Goal: Navigation & Orientation: Find specific page/section

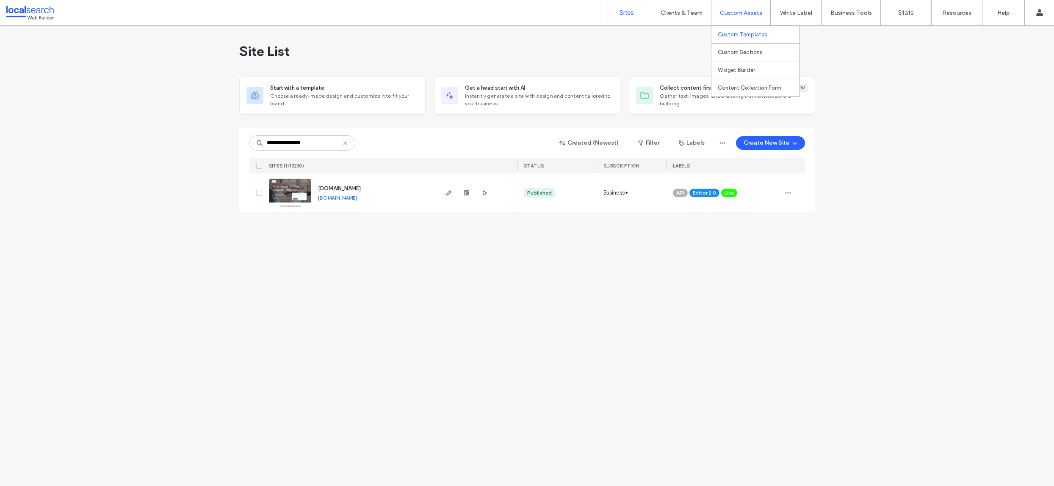
click at [744, 36] on label "Custom Templates" at bounding box center [743, 34] width 50 height 6
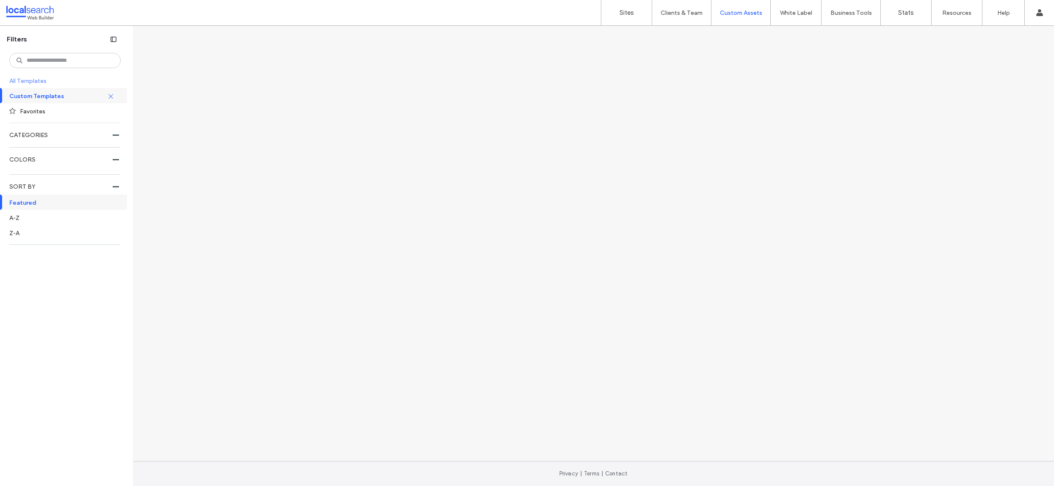
click at [62, 85] on label "All Templates" at bounding box center [64, 80] width 110 height 15
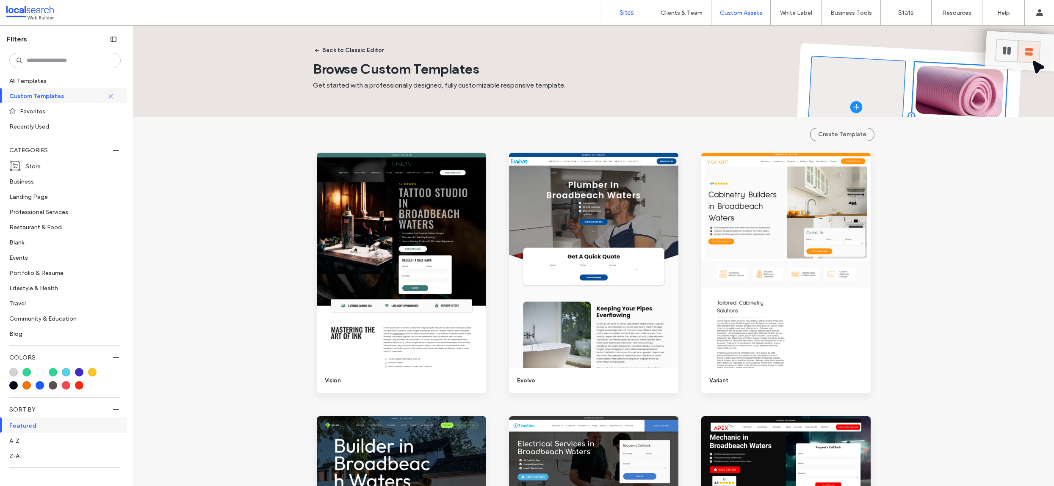
click at [624, 19] on link "Sites" at bounding box center [626, 12] width 50 height 25
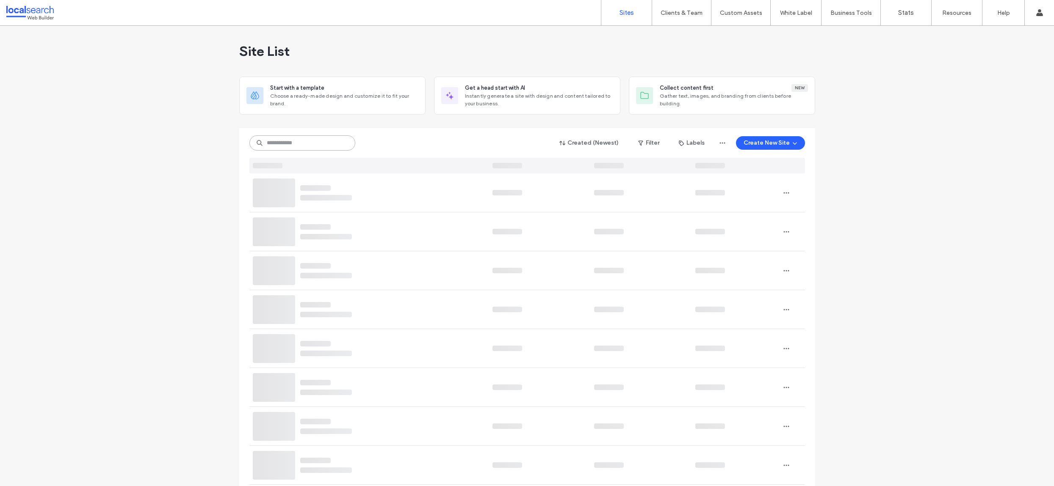
click at [320, 142] on input at bounding box center [302, 142] width 106 height 15
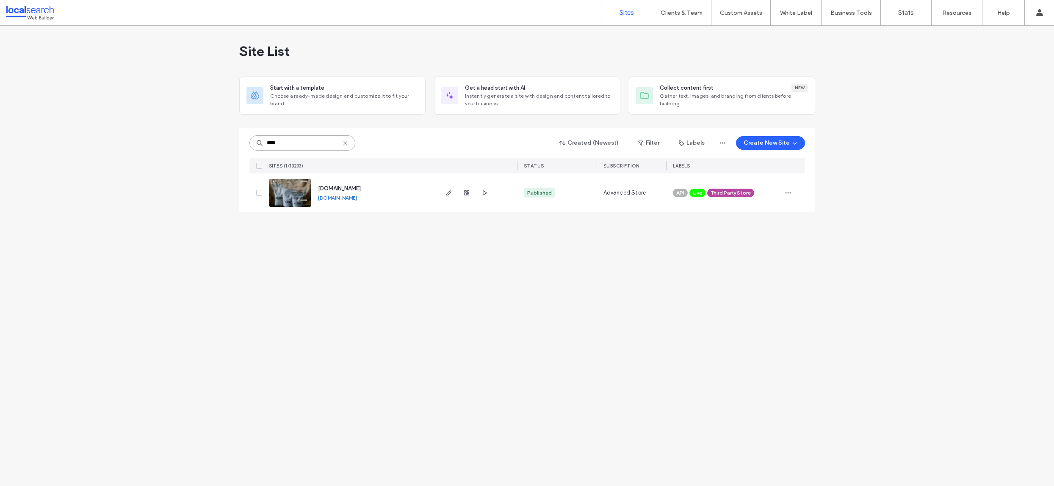
type input "****"
click at [362, 322] on div "Site List Start with a template Choose a ready-made design and customize it to …" at bounding box center [527, 256] width 1054 height 461
click at [497, 266] on div "Site List Start with a template Choose a ready-made design and customize it to …" at bounding box center [527, 256] width 1054 height 461
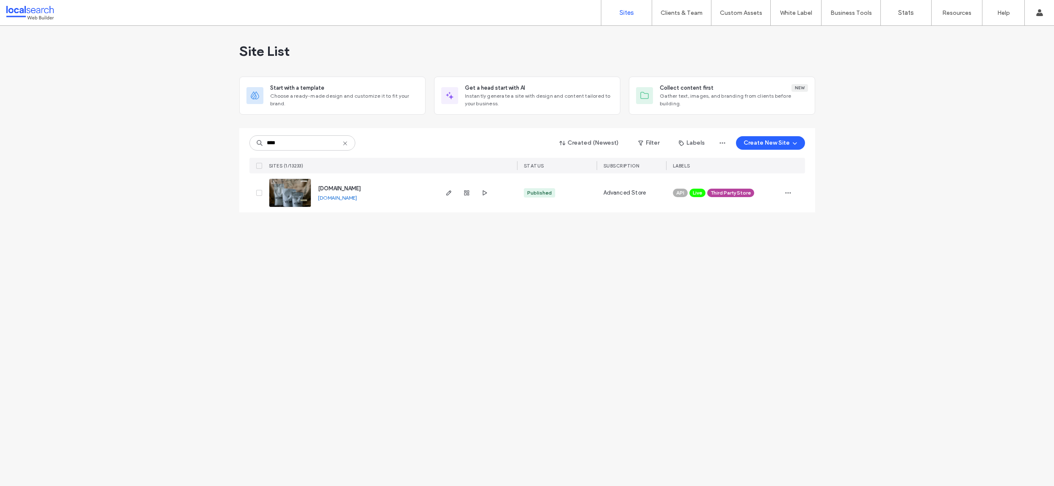
click at [493, 259] on div "Site List Start with a template Choose a ready-made design and customize it to …" at bounding box center [527, 256] width 1054 height 461
click at [345, 143] on use at bounding box center [345, 143] width 4 height 4
click at [643, 142] on icon "button" at bounding box center [640, 143] width 7 height 7
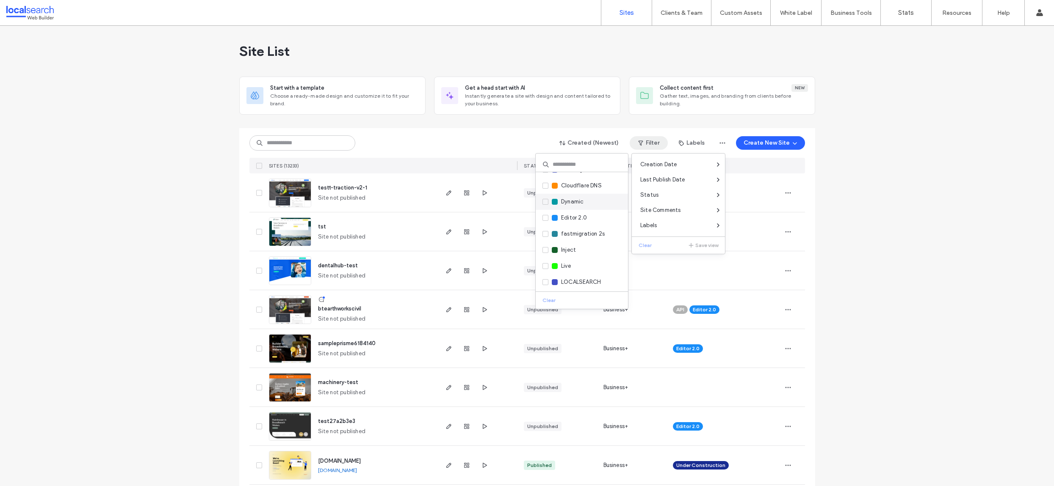
scroll to position [75, 0]
click at [576, 218] on span "Editor 2.0" at bounding box center [574, 218] width 26 height 8
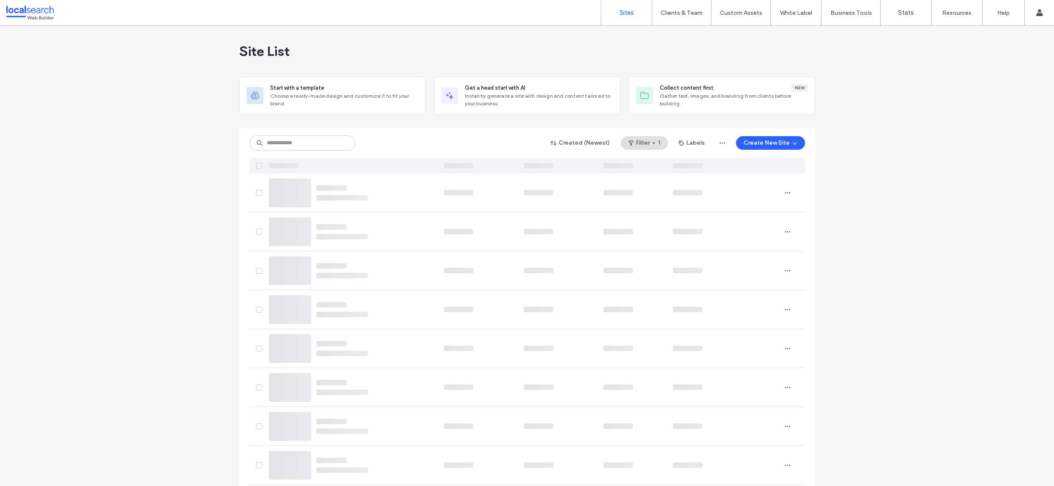
click at [527, 123] on div at bounding box center [527, 124] width 576 height 7
click at [525, 126] on div at bounding box center [527, 124] width 576 height 7
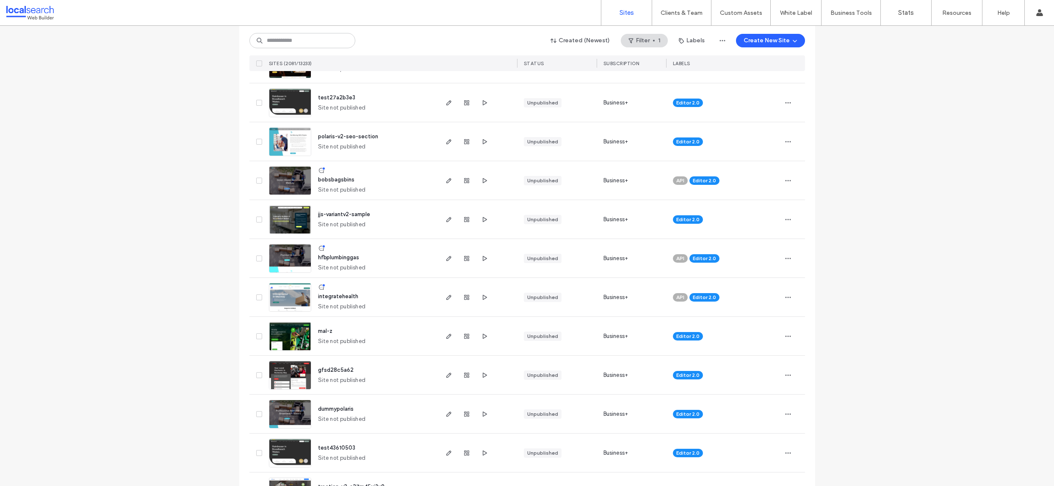
scroll to position [0, 0]
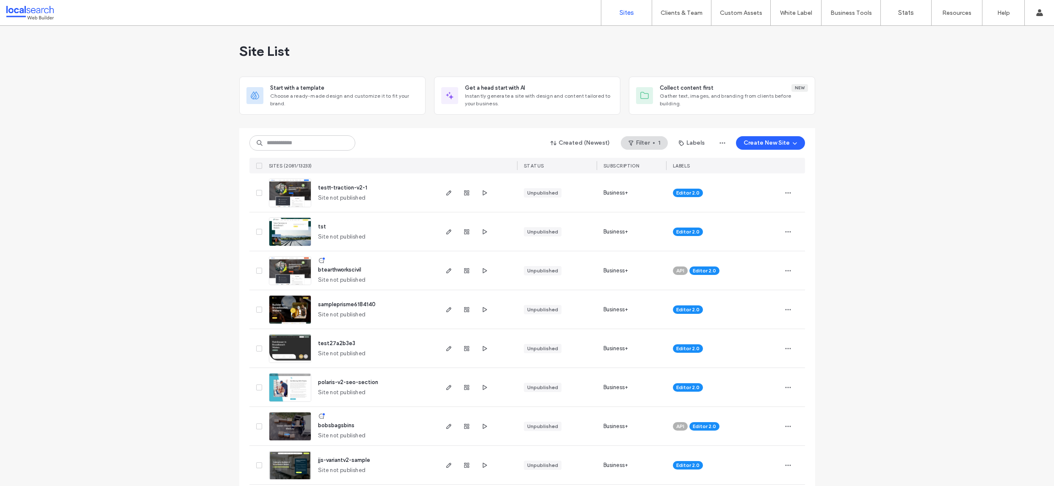
click at [549, 165] on div "STATUS" at bounding box center [557, 166] width 80 height 16
click at [607, 145] on button "Created (Newest)" at bounding box center [580, 143] width 74 height 14
click at [588, 174] on div "Published" at bounding box center [580, 177] width 75 height 16
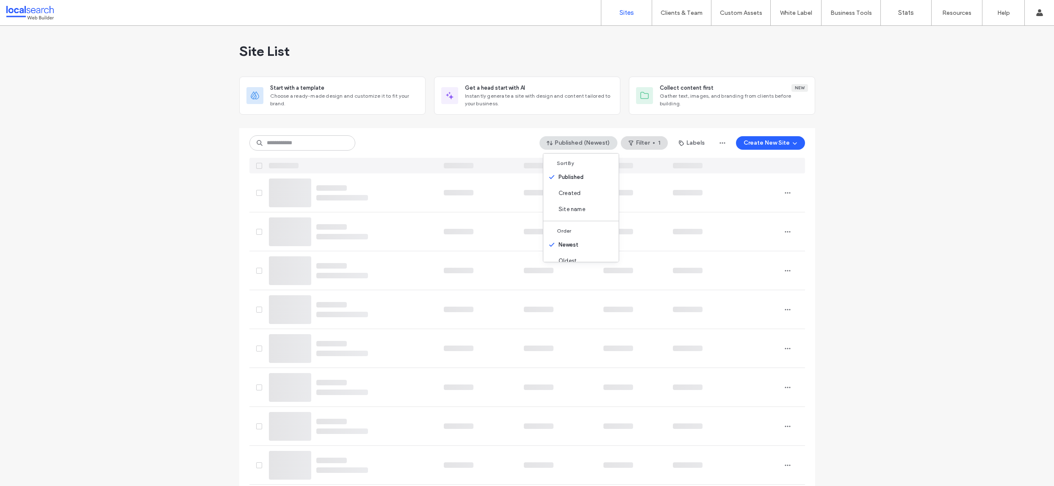
click at [455, 140] on div "Published (Newest) Filter 1 Labels Create New Site" at bounding box center [526, 143] width 555 height 16
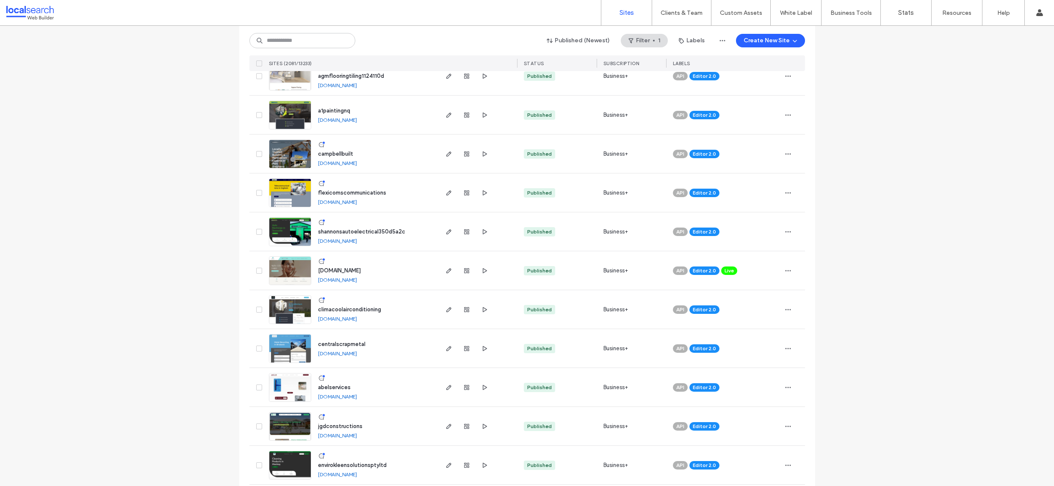
scroll to position [526, 0]
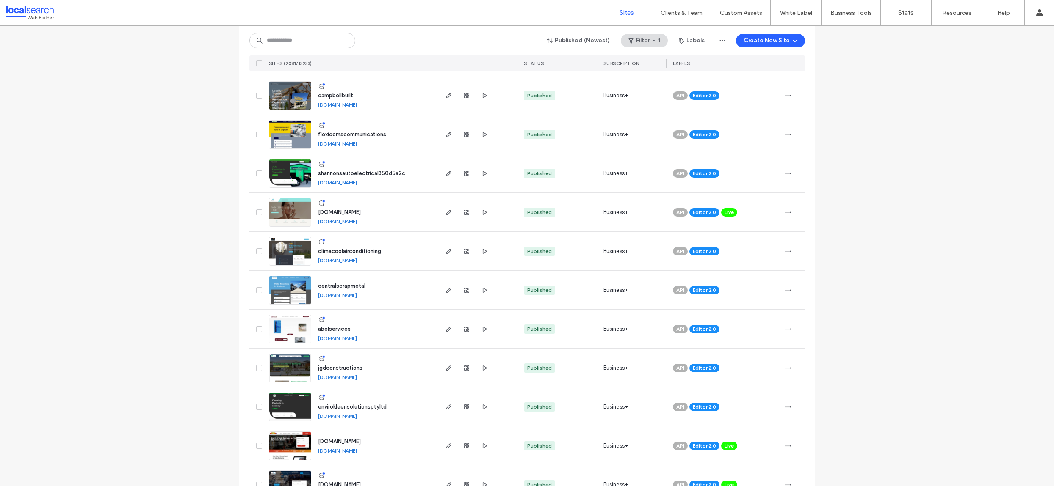
click at [357, 223] on link "www.renewlaserandskinclinic.com.au" at bounding box center [337, 221] width 39 height 6
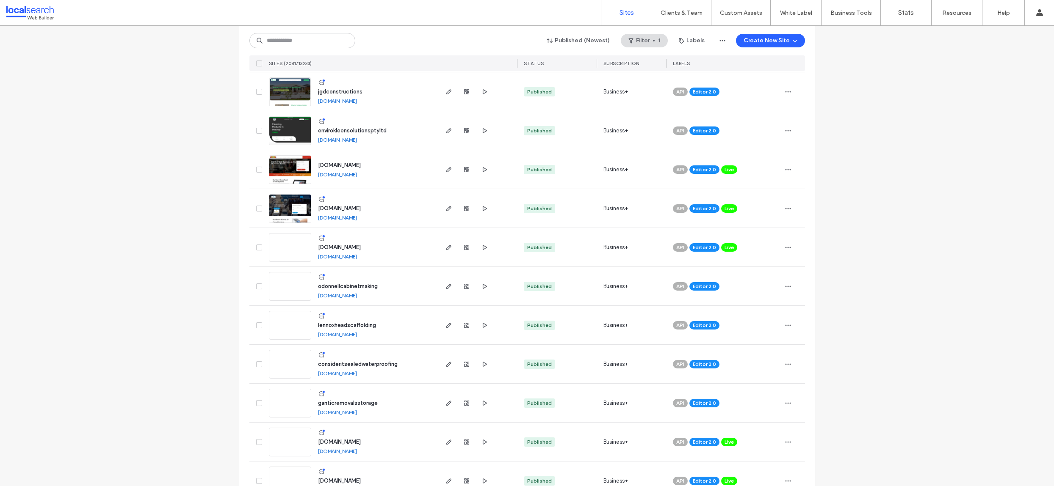
scroll to position [946, 0]
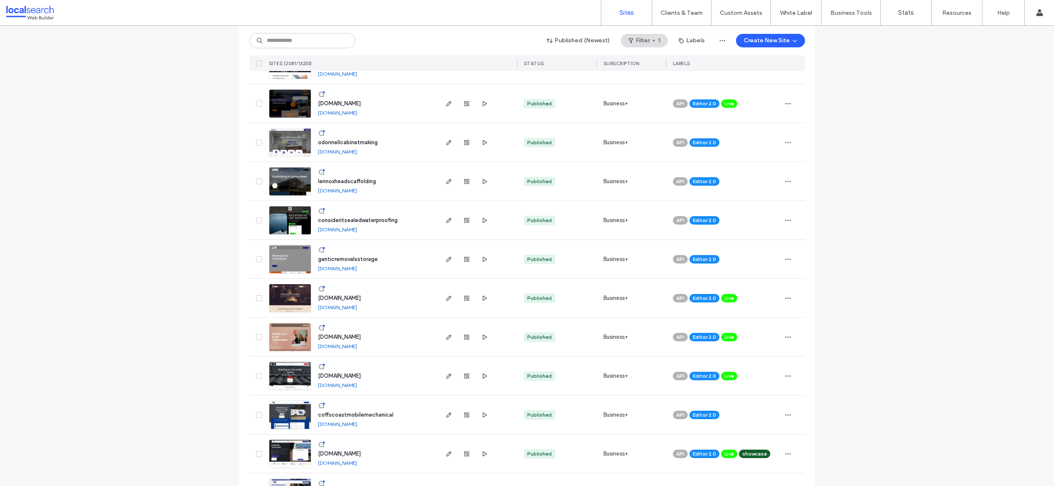
click at [357, 308] on link "www.onestacucina.com.au" at bounding box center [337, 307] width 39 height 6
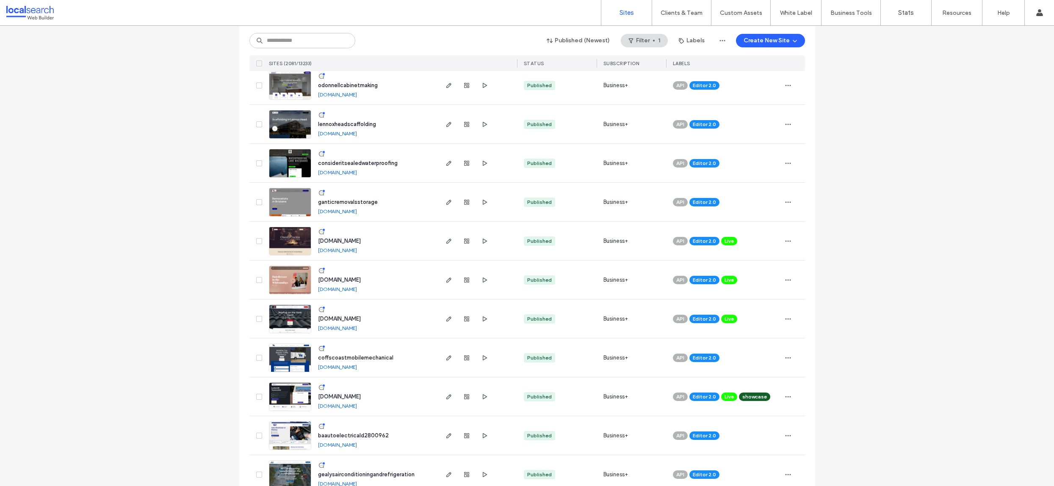
scroll to position [1006, 0]
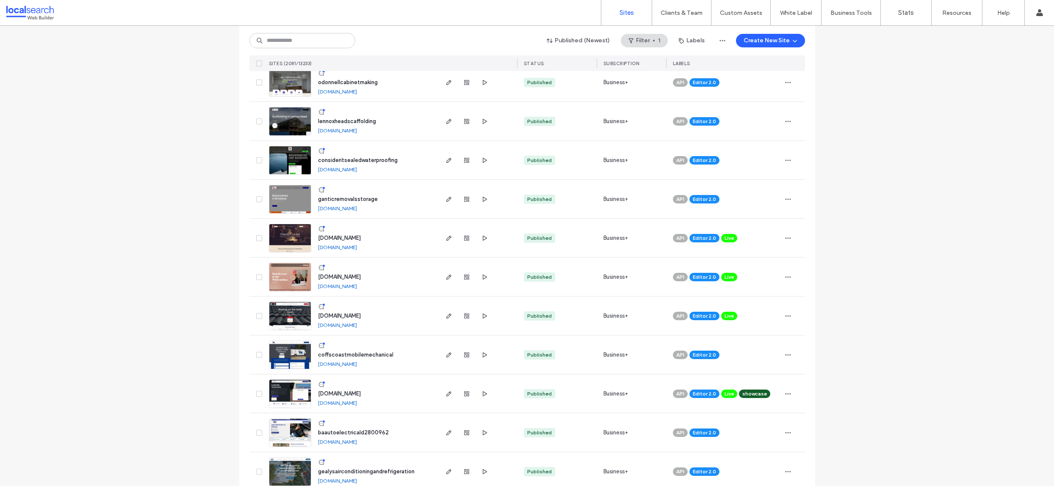
click at [351, 287] on link "www.hairbyjell.com.au" at bounding box center [337, 286] width 39 height 6
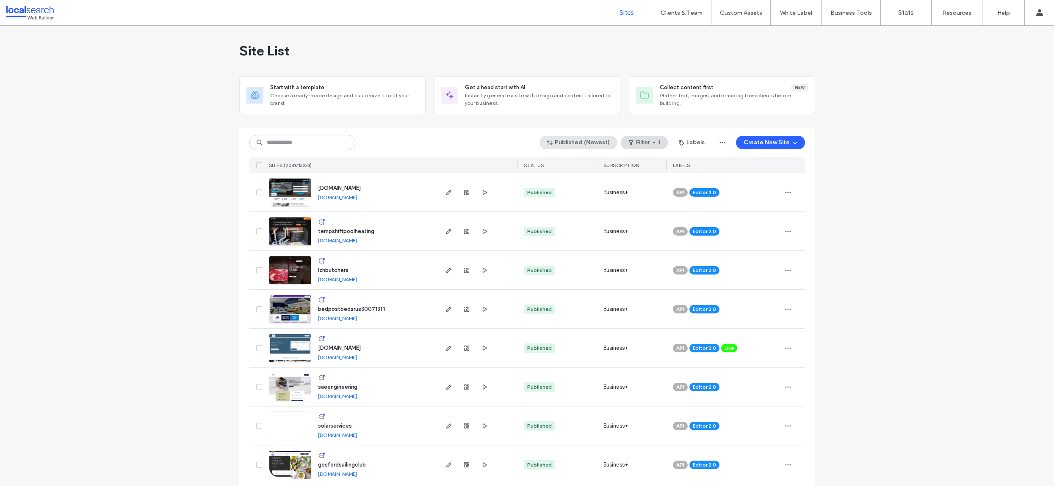
scroll to position [0, 0]
click at [492, 126] on div at bounding box center [527, 124] width 576 height 7
click at [493, 126] on div at bounding box center [527, 124] width 576 height 7
click at [444, 135] on div "Published (Newest) Filter 1 Labels Create New Site" at bounding box center [526, 143] width 555 height 16
click at [445, 135] on div "Published (Newest) Filter 1 Labels Create New Site" at bounding box center [526, 143] width 555 height 16
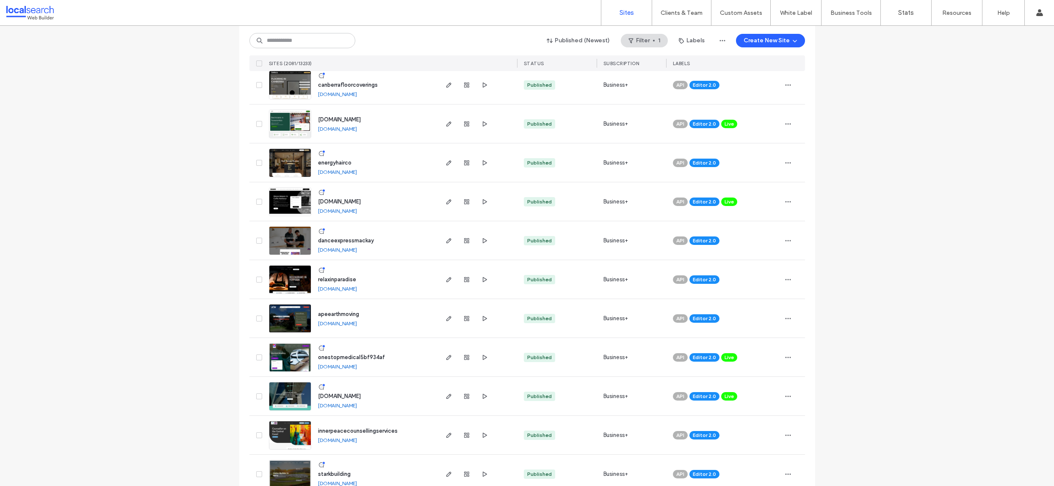
scroll to position [2639, 0]
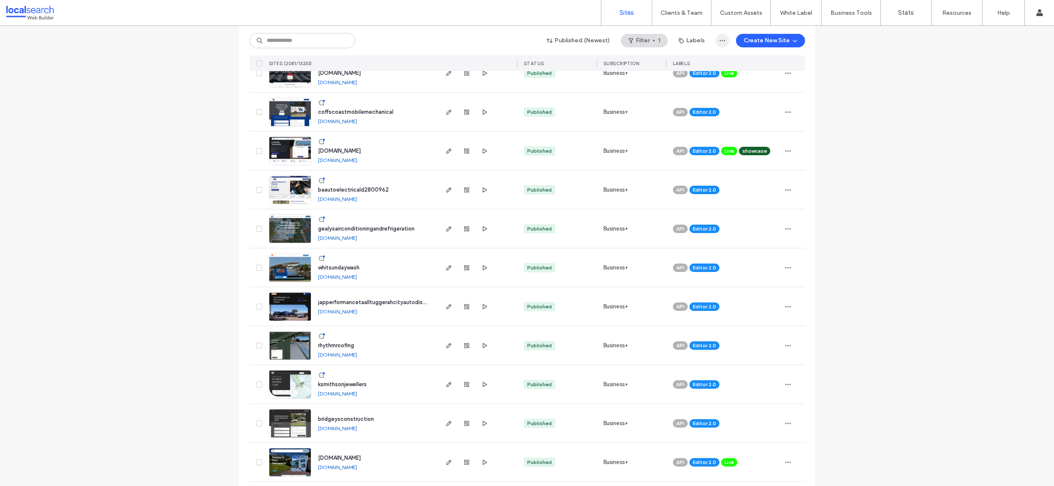
scroll to position [1135, 0]
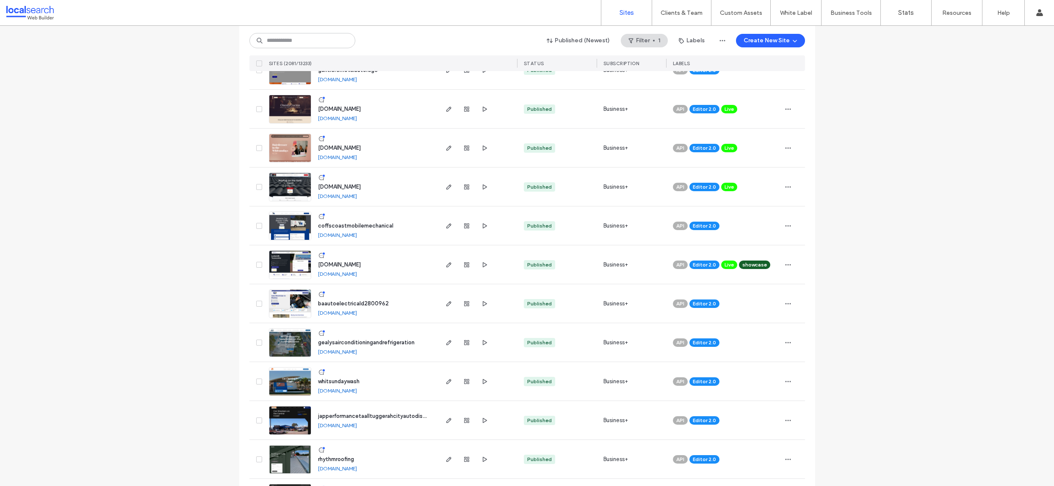
click at [893, 38] on div "Site List Start with a template Choose a ready-made design and customize it to …" at bounding box center [527, 439] width 1054 height 3099
click at [719, 38] on icon "button" at bounding box center [722, 40] width 7 height 7
click at [879, 78] on div "Site List Start with a template Choose a ready-made design and customize it to …" at bounding box center [527, 439] width 1054 height 3099
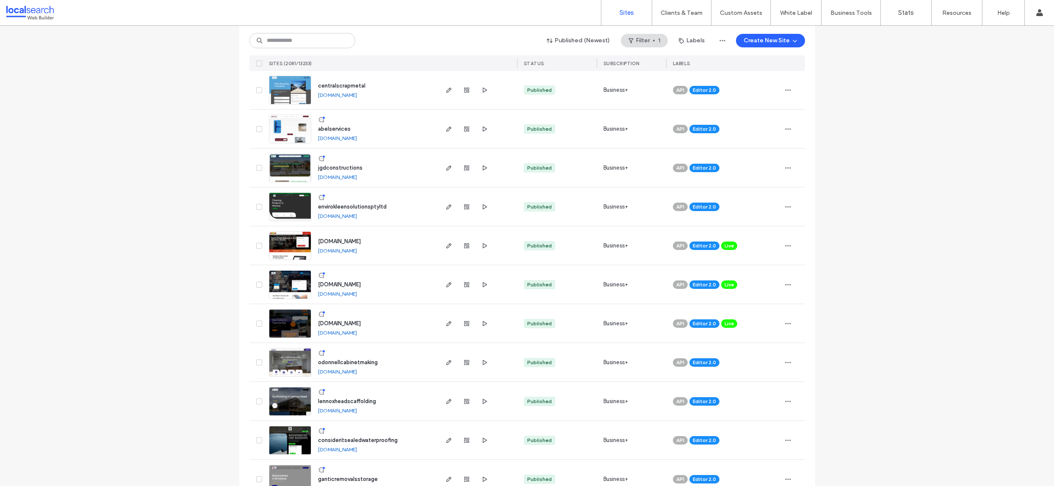
scroll to position [314, 0]
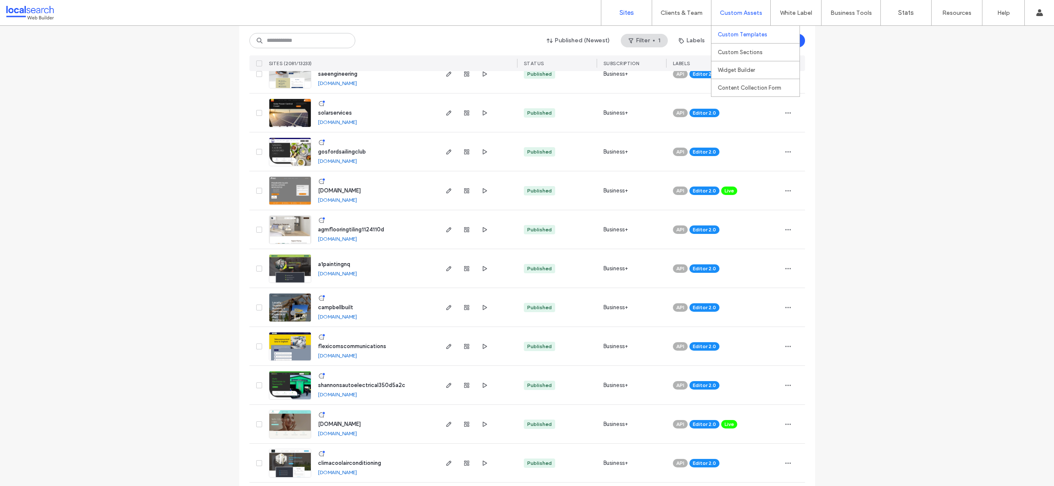
click at [748, 36] on label "Custom Templates" at bounding box center [743, 34] width 50 height 6
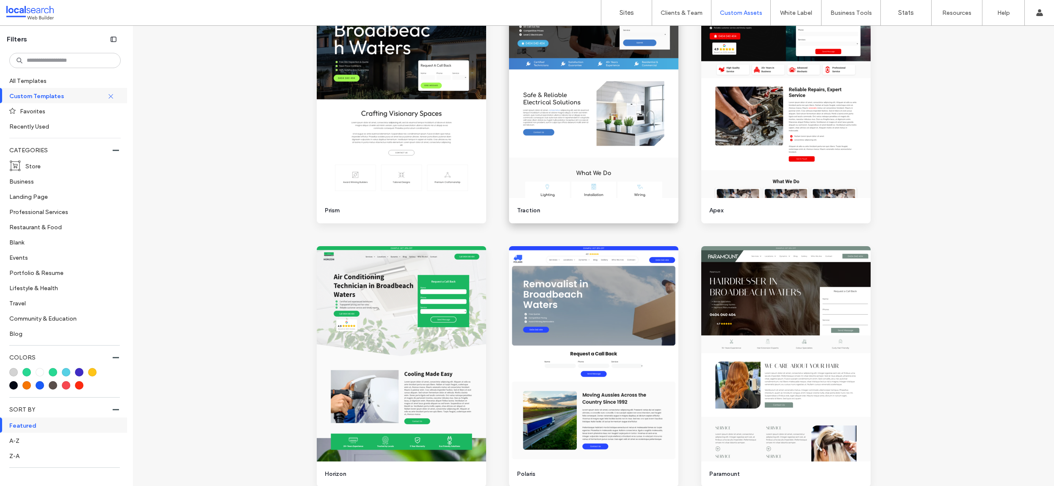
scroll to position [724, 0]
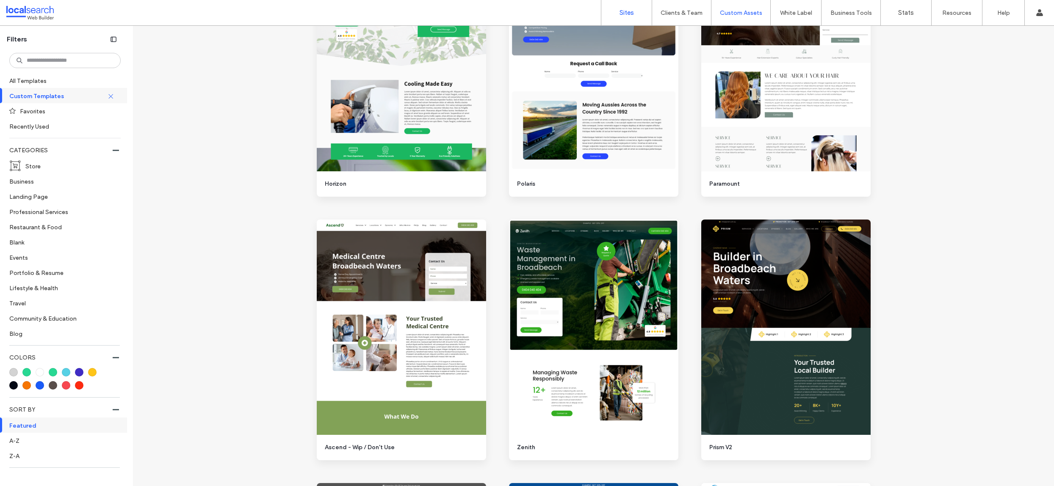
click at [618, 6] on link "Sites" at bounding box center [626, 12] width 50 height 25
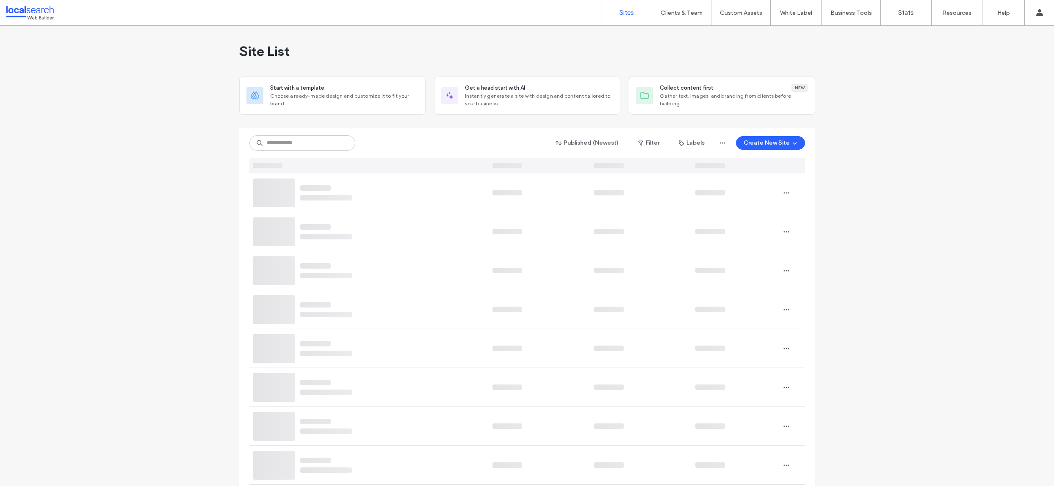
click at [510, 45] on div "Site List" at bounding box center [527, 51] width 576 height 51
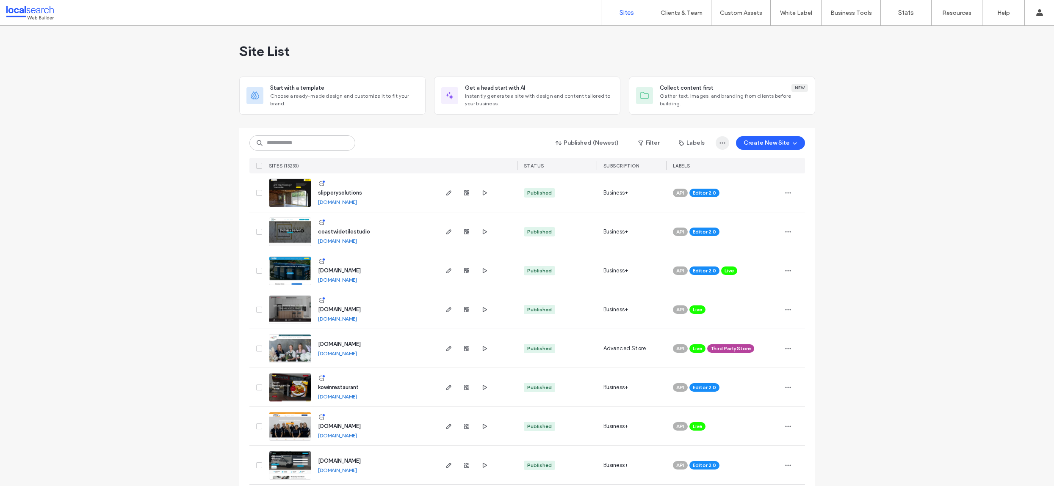
click at [720, 140] on icon "button" at bounding box center [722, 143] width 7 height 7
click at [563, 135] on div "Published (Newest) Filter Labels Create New Site" at bounding box center [526, 143] width 555 height 16
click at [644, 141] on button "Filter" at bounding box center [648, 143] width 38 height 14
click at [571, 191] on div "Last 30 Days" at bounding box center [582, 193] width 64 height 7
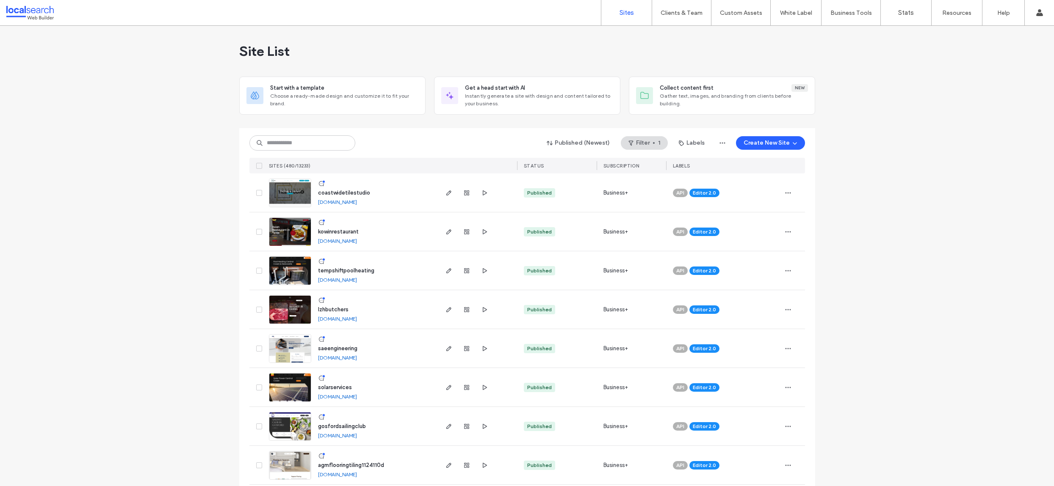
click at [547, 166] on div "STATUS" at bounding box center [557, 166] width 80 height 16
click at [595, 144] on button "Published (Newest)" at bounding box center [578, 143] width 78 height 14
click at [566, 204] on div "Site name" at bounding box center [578, 199] width 75 height 16
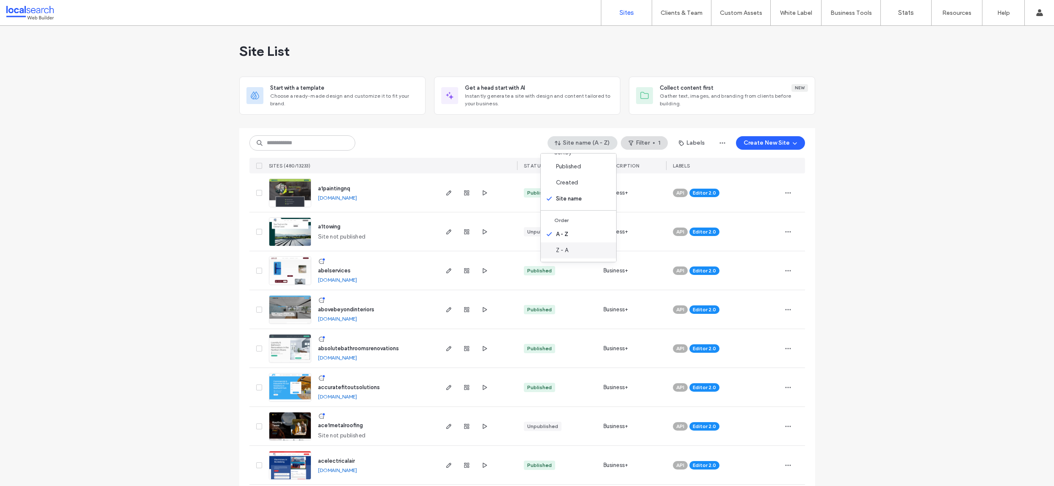
click at [565, 248] on span "Z - A" at bounding box center [562, 250] width 12 height 8
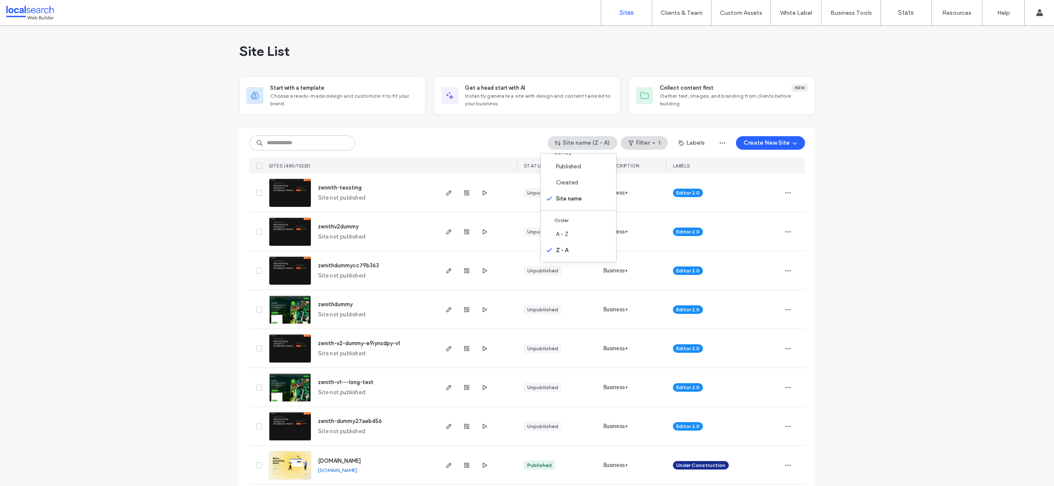
click at [454, 136] on div "Site name (Z - A) Filter 1 Labels Create New Site" at bounding box center [526, 143] width 555 height 16
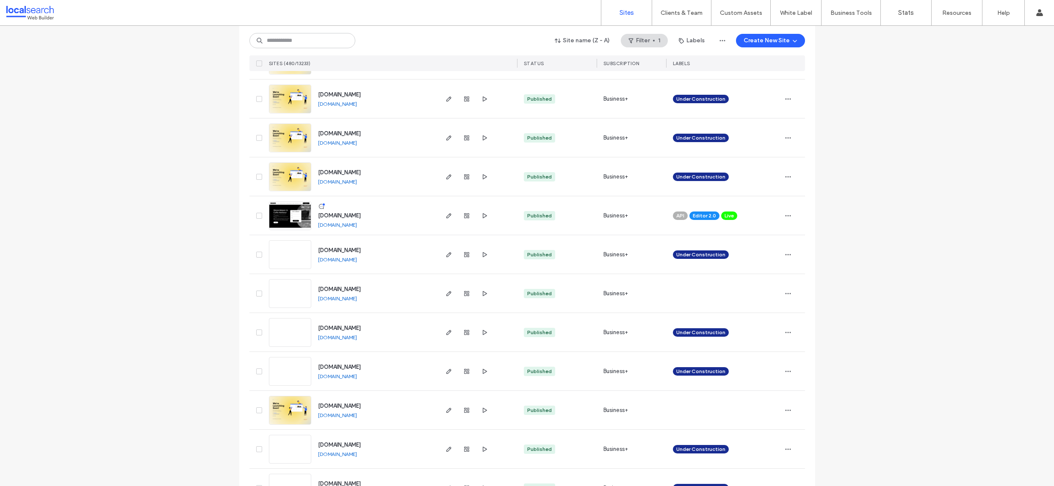
scroll to position [795, 0]
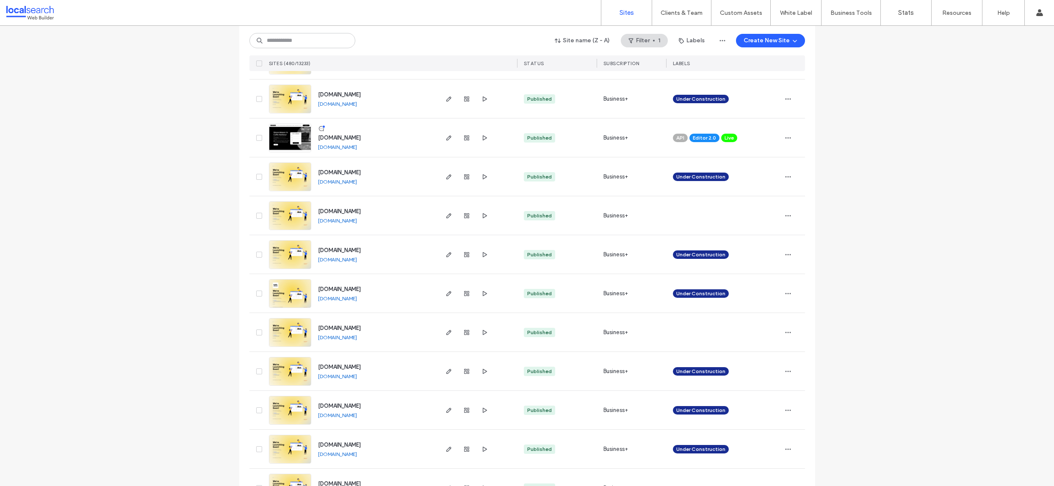
click at [349, 145] on link "www.nicklockemonuments.com.au" at bounding box center [337, 147] width 39 height 6
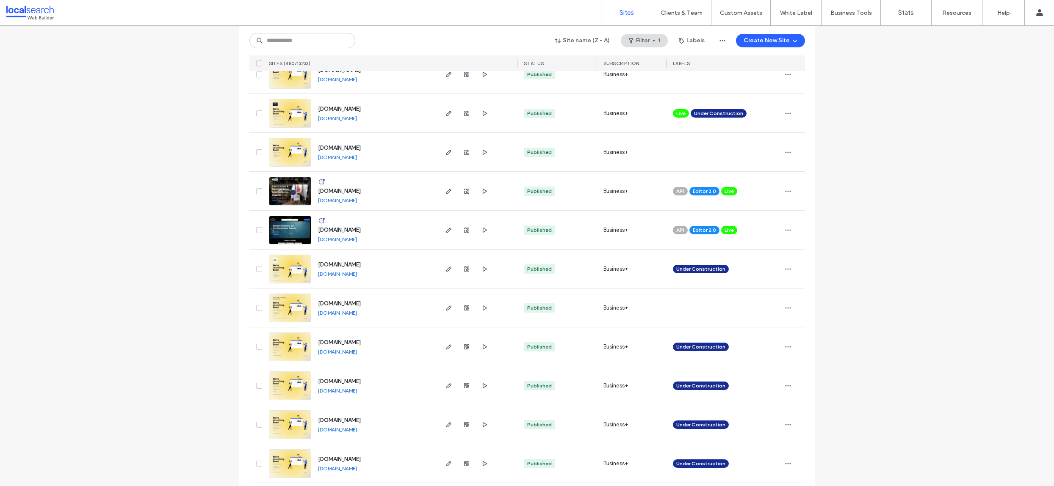
click at [327, 203] on link "www.hutchys.com.au" at bounding box center [337, 200] width 39 height 6
click at [345, 237] on link "www.hinterlandwatersc.com.au" at bounding box center [337, 239] width 39 height 6
click at [319, 38] on input at bounding box center [302, 40] width 106 height 15
paste input "*******"
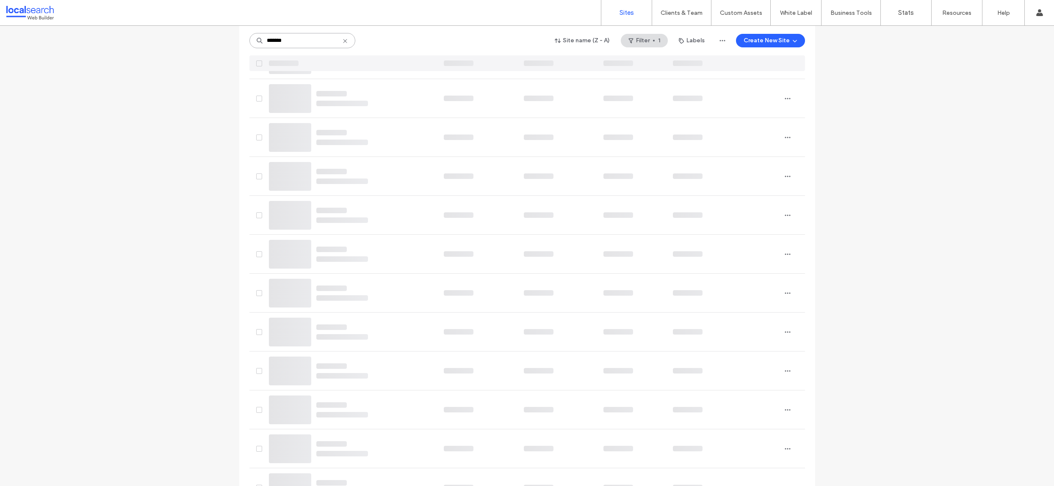
scroll to position [0, 0]
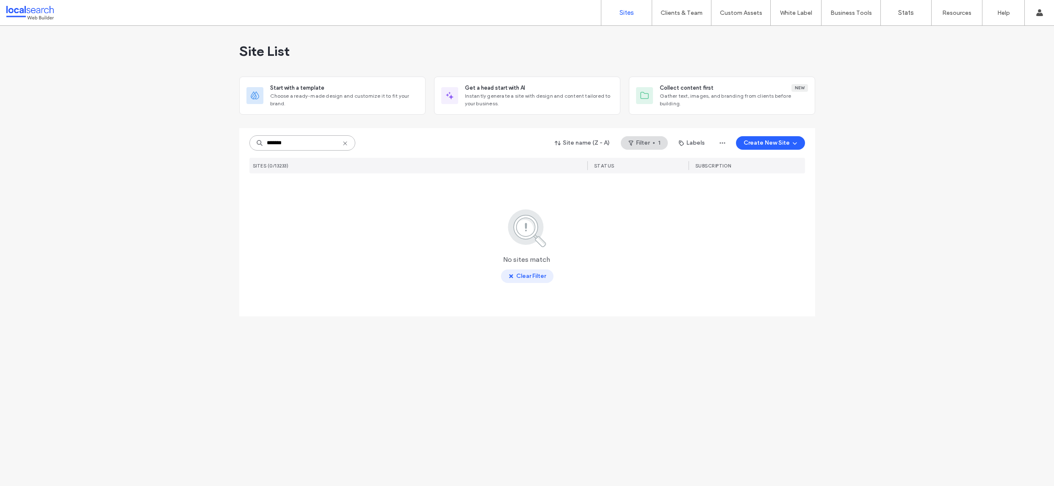
type input "*******"
click at [530, 271] on button "Clear Filter" at bounding box center [527, 277] width 52 height 14
click at [744, 28] on link "Custom Templates" at bounding box center [759, 34] width 82 height 17
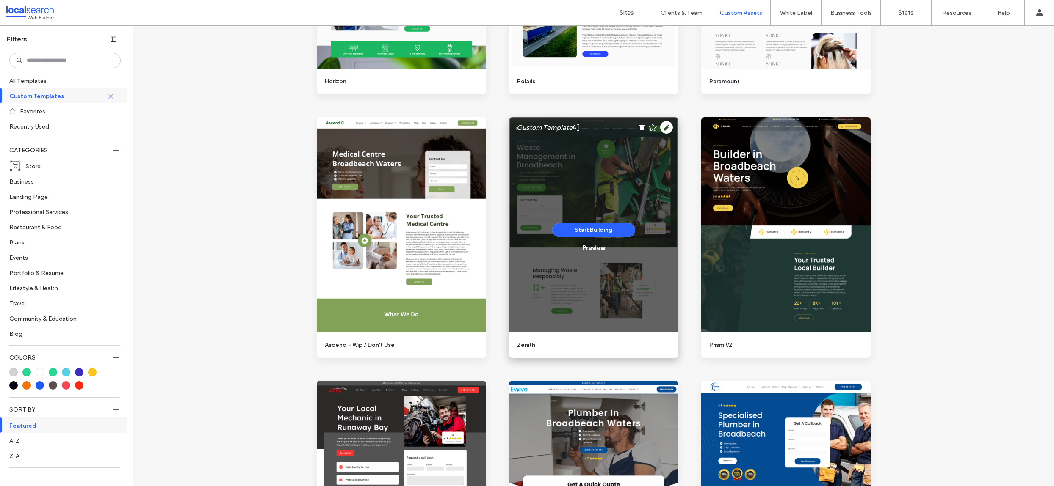
scroll to position [826, 0]
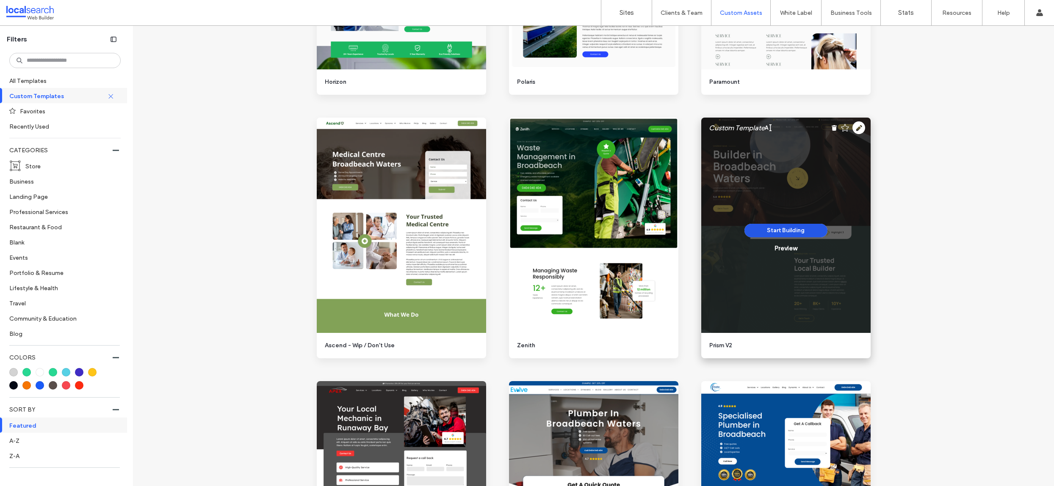
click at [782, 230] on button "Start Building" at bounding box center [785, 231] width 83 height 14
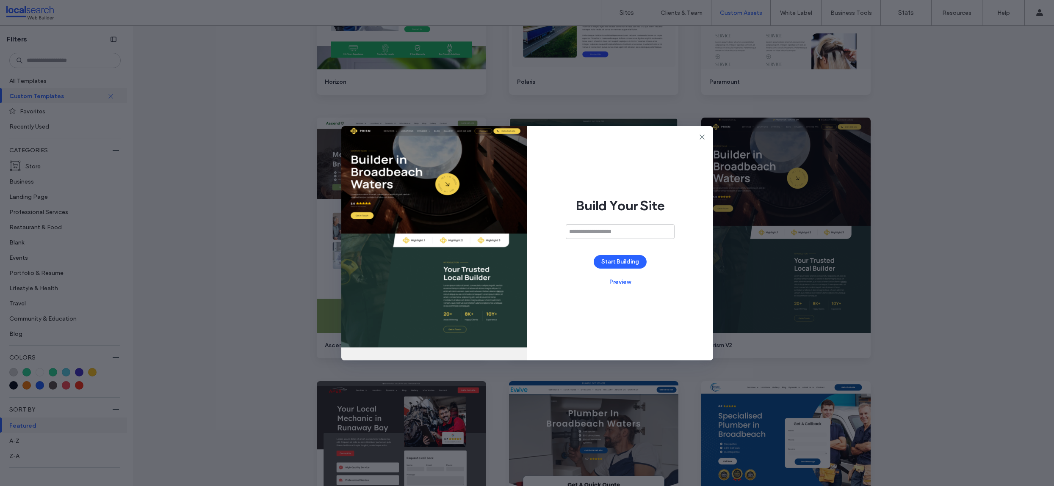
click at [630, 238] on input at bounding box center [620, 231] width 109 height 15
type input "**********"
click at [635, 255] on button "Start Building" at bounding box center [619, 262] width 53 height 14
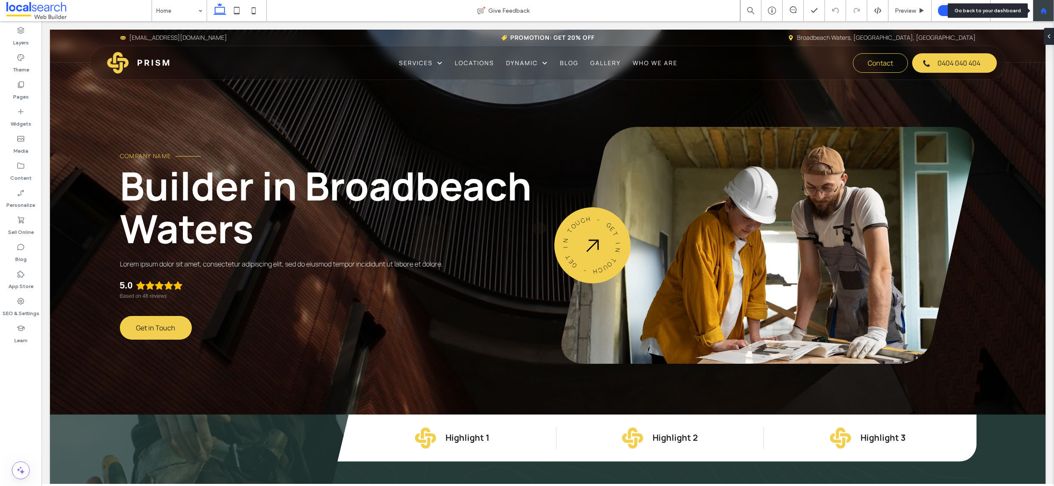
click at [1050, 10] on div at bounding box center [1043, 10] width 20 height 7
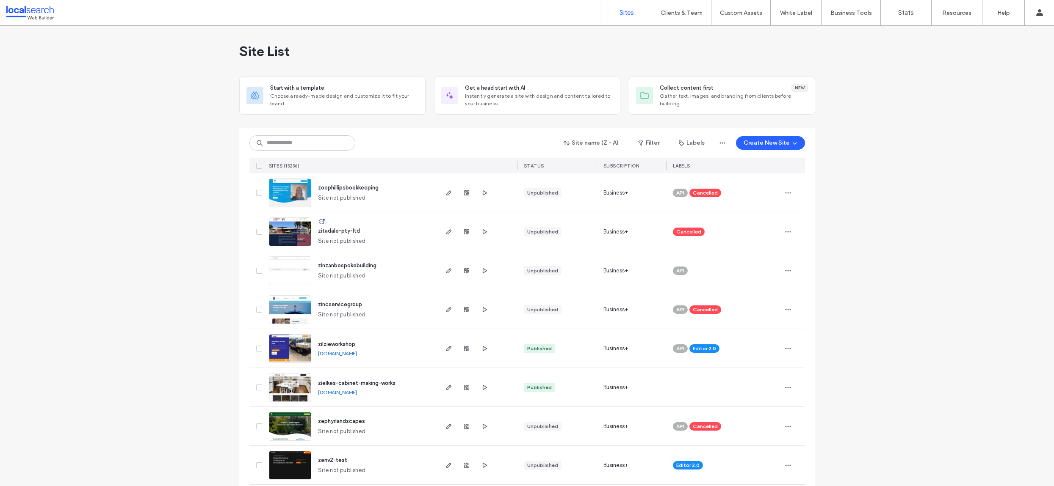
drag, startPoint x: 932, startPoint y: 256, endPoint x: 915, endPoint y: 253, distance: 17.1
click at [607, 143] on button "Site name (Z - A)" at bounding box center [591, 143] width 70 height 14
click at [590, 195] on span "Created" at bounding box center [580, 193] width 22 height 8
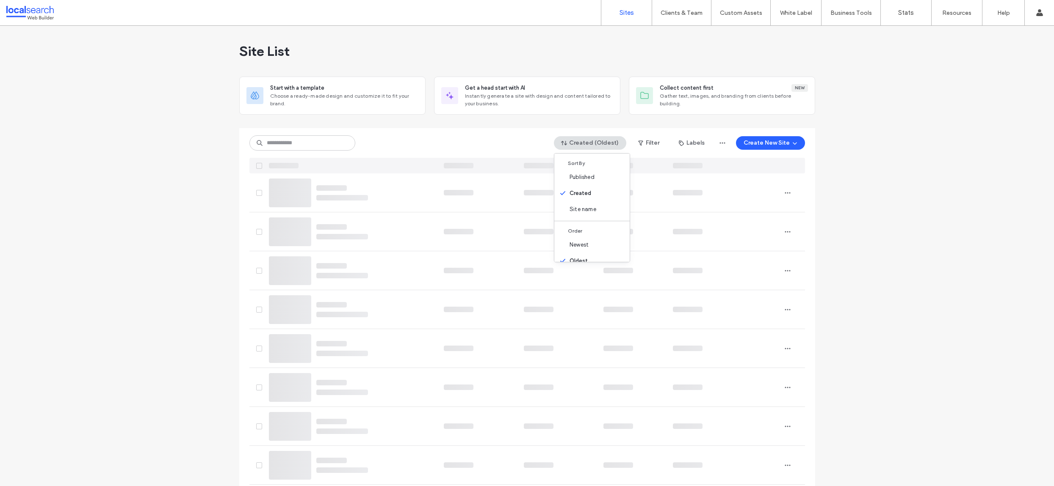
click at [527, 135] on div "Created (Oldest) Filter Labels Create New Site" at bounding box center [526, 143] width 555 height 16
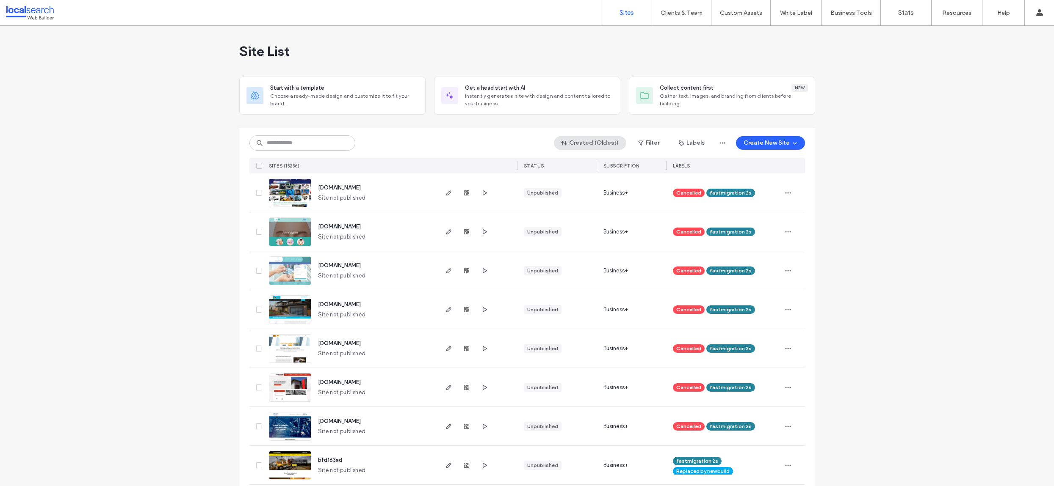
click at [608, 140] on button "Created (Oldest)" at bounding box center [590, 143] width 72 height 14
click at [583, 229] on div "Newest" at bounding box center [591, 234] width 75 height 16
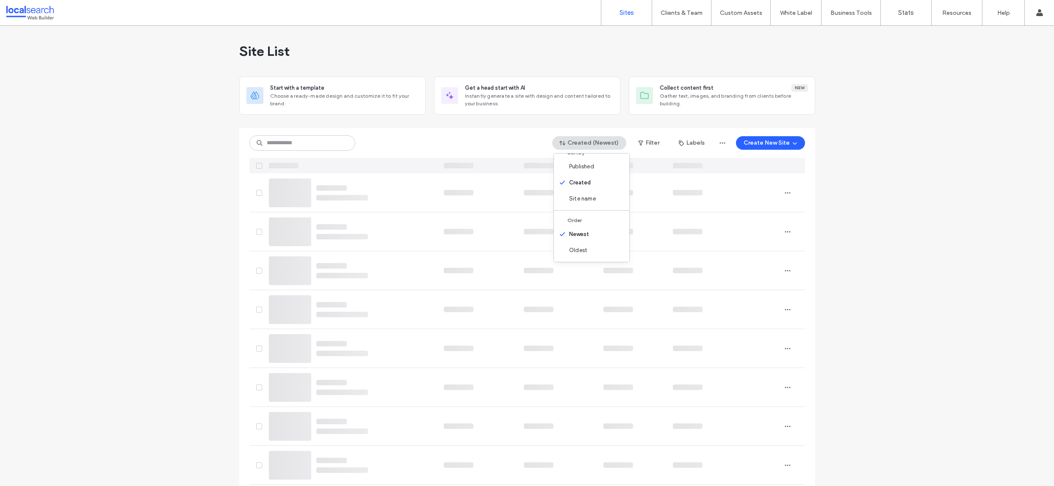
click at [472, 131] on div "Created (Newest) Filter Labels Create New Site" at bounding box center [526, 150] width 555 height 45
click at [474, 130] on div "Created (Newest) Filter Labels Create New Site" at bounding box center [526, 150] width 555 height 45
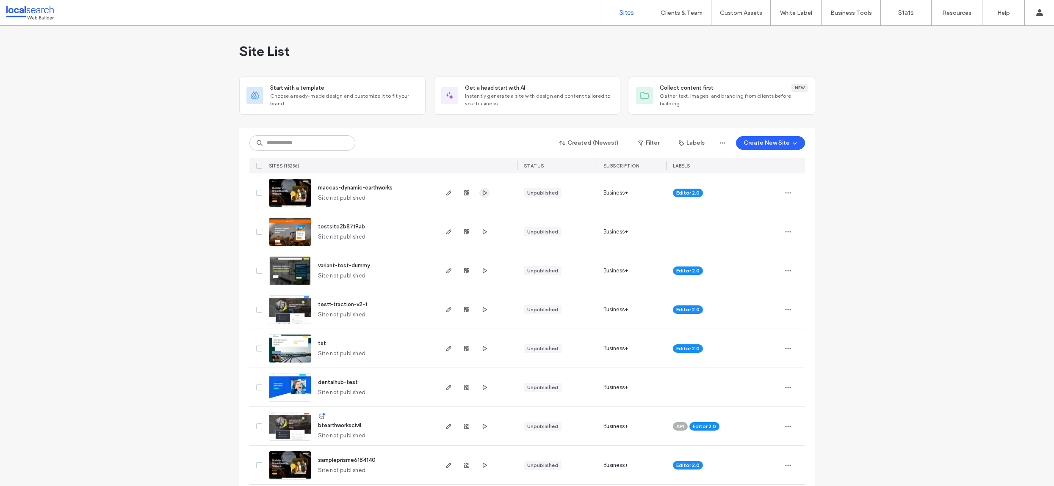
click at [481, 190] on icon "button" at bounding box center [484, 193] width 7 height 7
click at [461, 131] on div "Created (Newest) Filter Labels Create New Site SITES (13236) STATUS SUBSCRIPTIO…" at bounding box center [526, 150] width 555 height 45
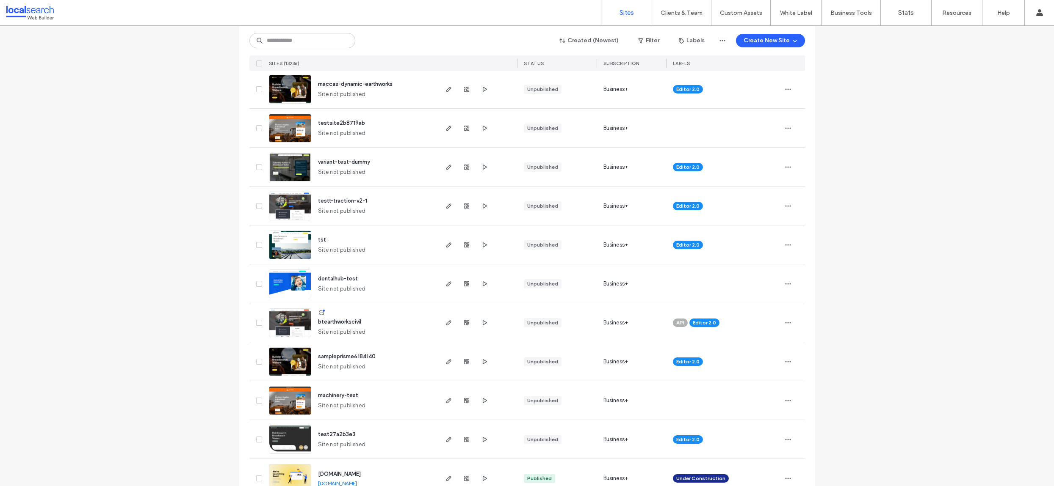
scroll to position [62, 0]
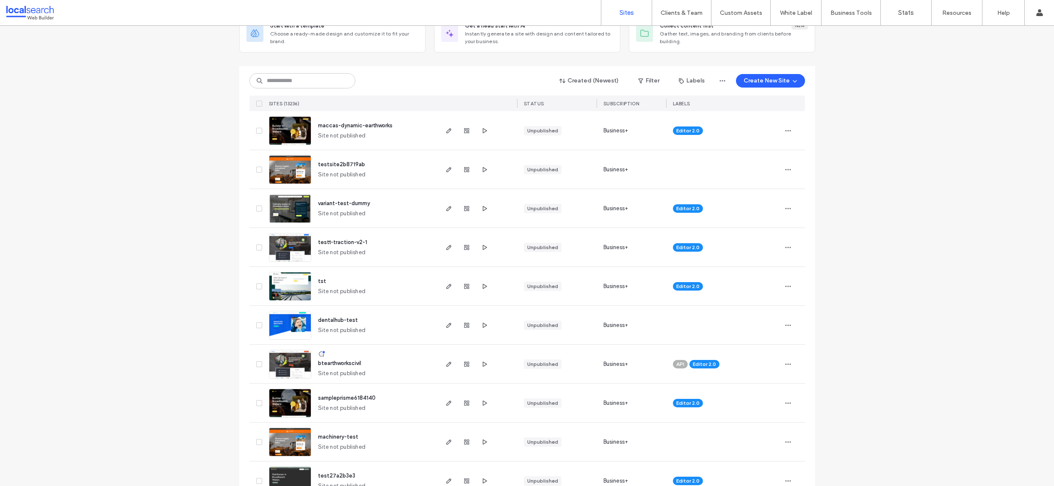
click at [509, 59] on div at bounding box center [527, 62] width 576 height 7
click at [792, 167] on div at bounding box center [793, 169] width 24 height 39
click at [784, 167] on icon "button" at bounding box center [787, 169] width 7 height 7
click at [464, 169] on use "button" at bounding box center [466, 169] width 5 height 5
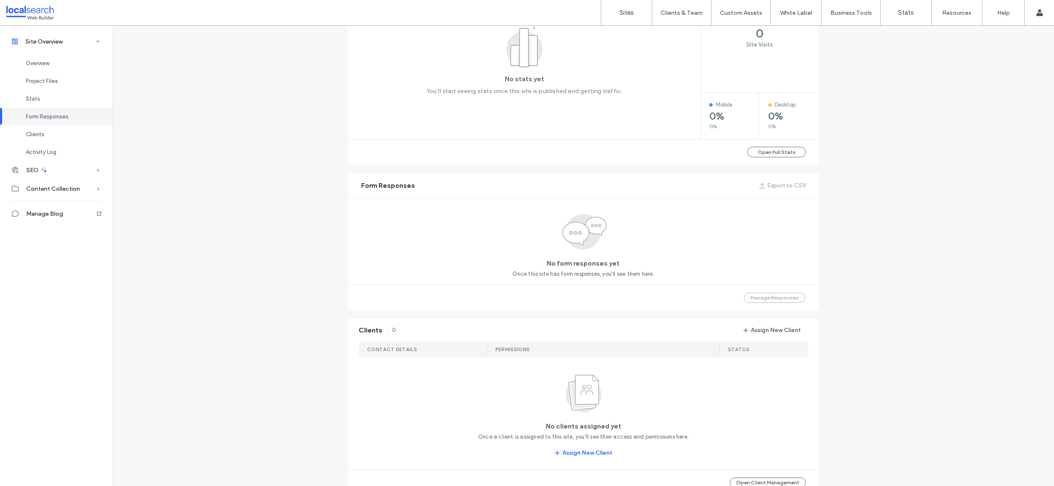
scroll to position [686, 0]
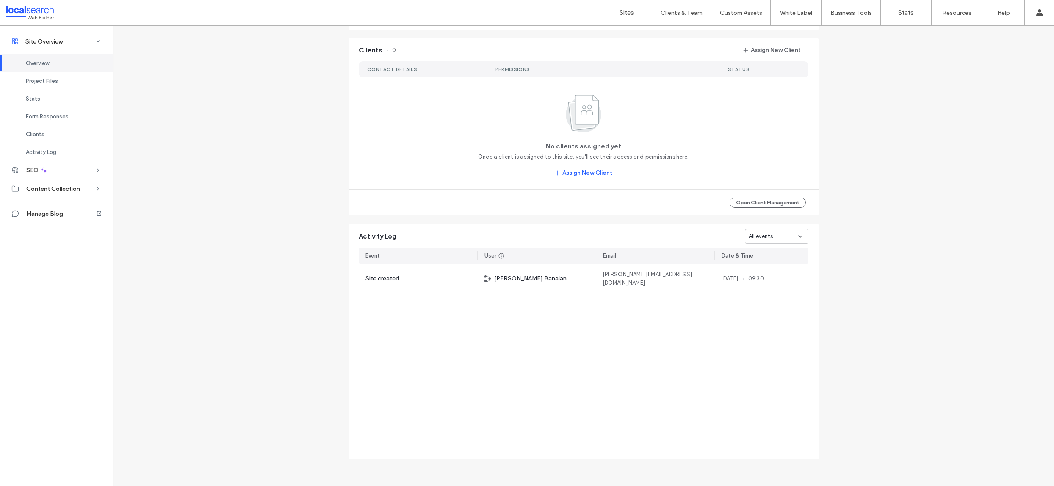
scroll to position [133, 0]
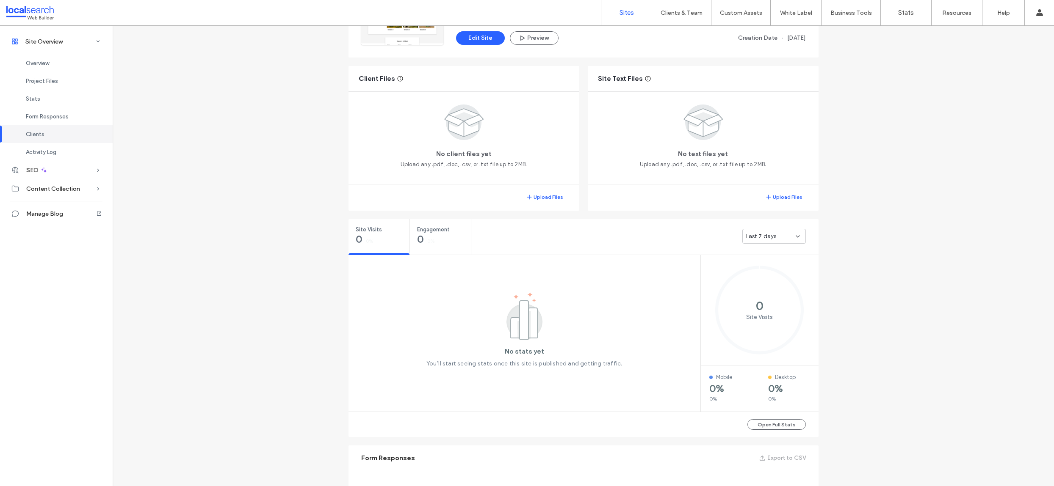
click at [619, 14] on label "Sites" at bounding box center [626, 13] width 14 height 8
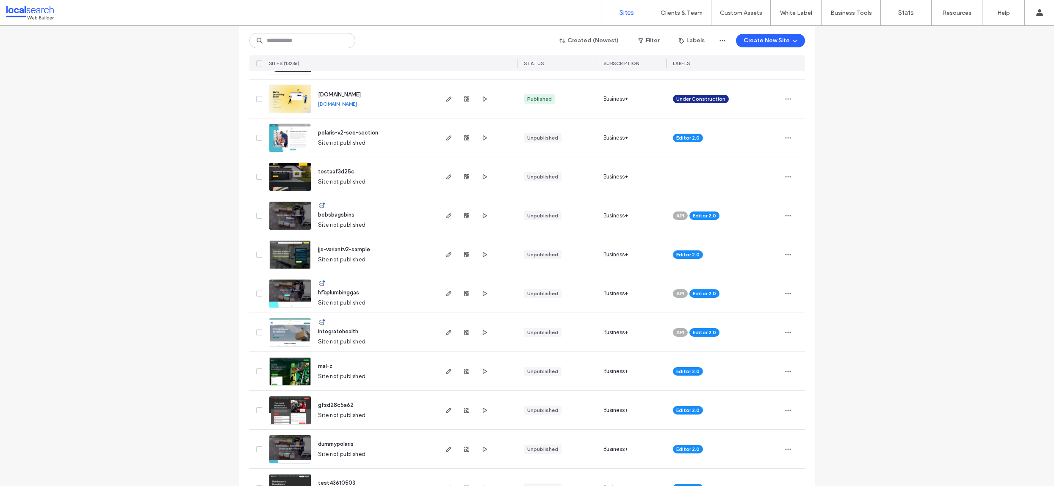
scroll to position [485, 0]
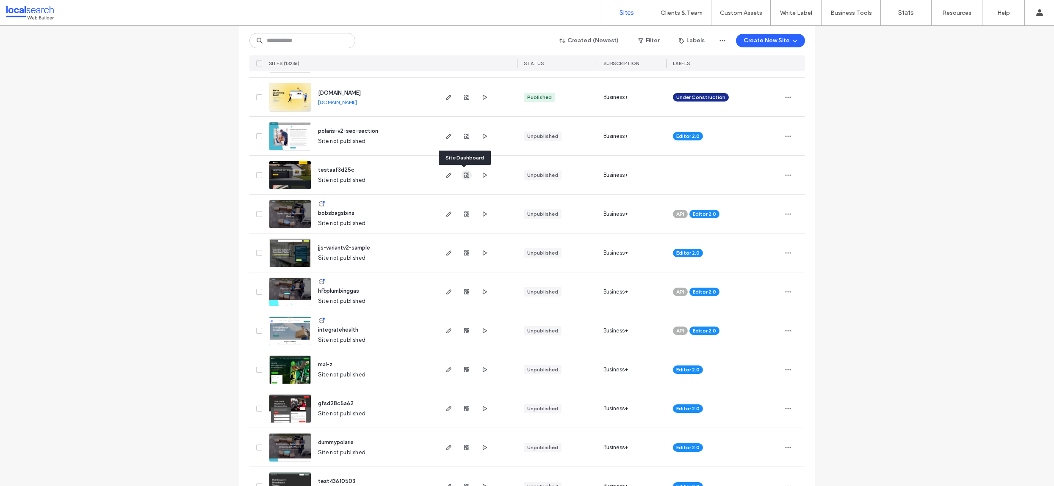
click at [464, 177] on icon "button" at bounding box center [466, 175] width 7 height 7
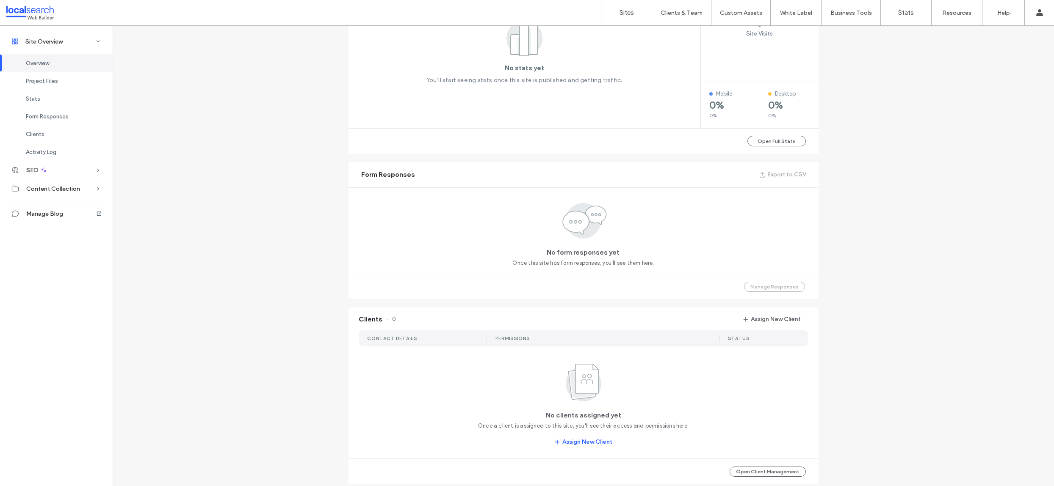
scroll to position [686, 0]
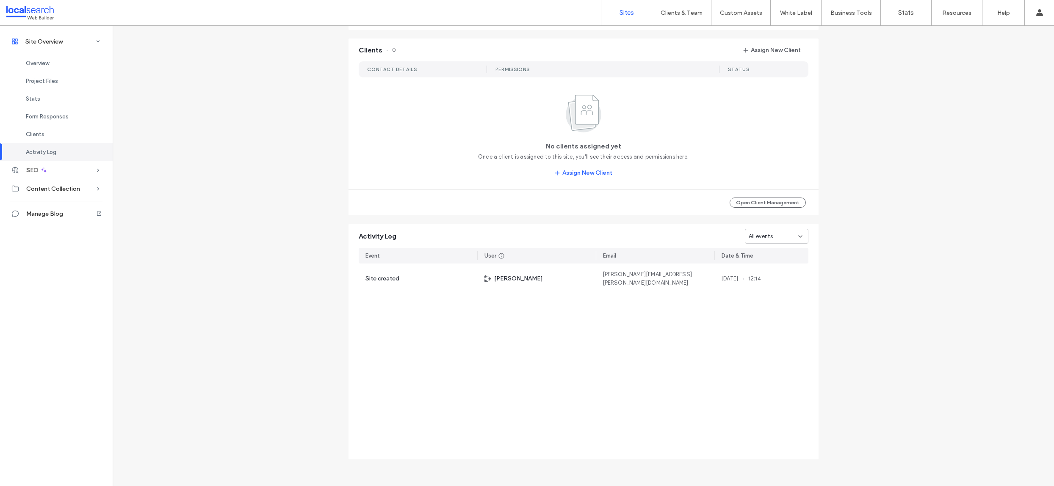
click at [622, 20] on link "Sites" at bounding box center [626, 12] width 50 height 25
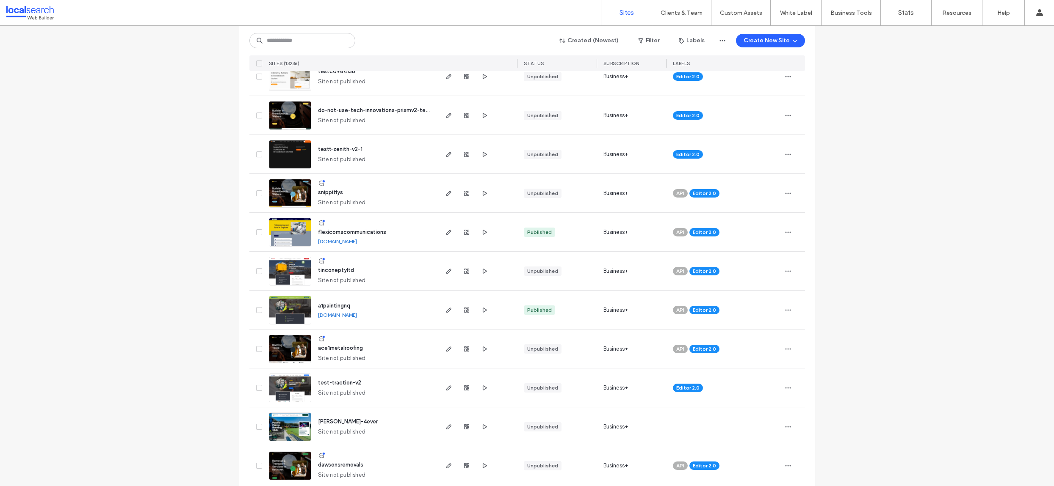
scroll to position [2117, 0]
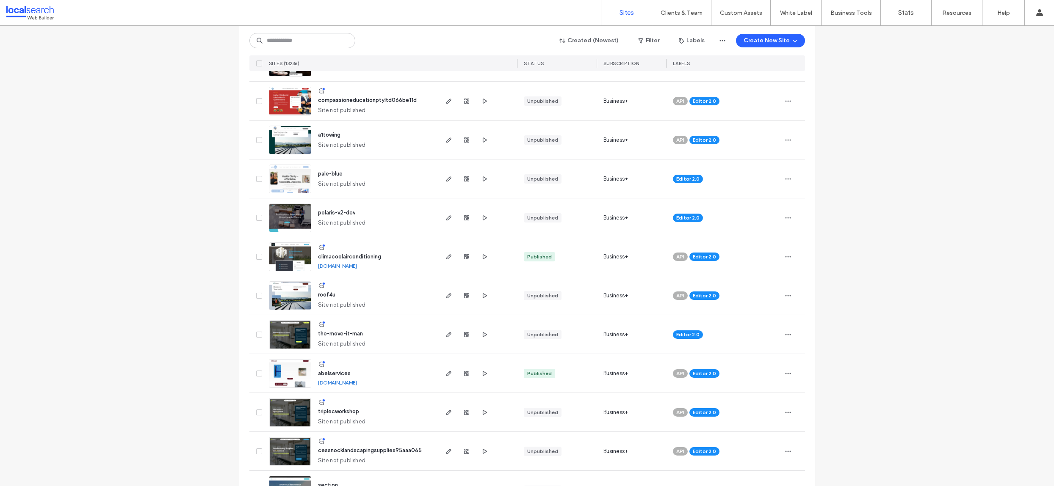
click at [357, 267] on link "[DOMAIN_NAME]" at bounding box center [337, 266] width 39 height 6
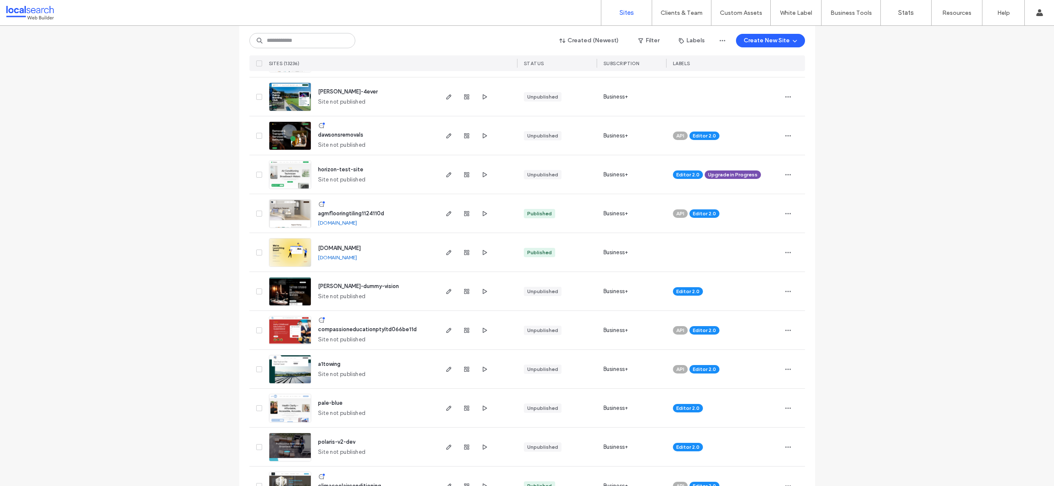
scroll to position [1887, 0]
